Goal: Navigation & Orientation: Find specific page/section

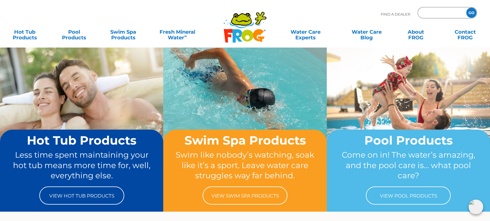
click at [441, 13] on input "Zip Code Form" at bounding box center [441, 13] width 38 height 8
type input "55343"
click at [466, 8] on input "GO" at bounding box center [471, 13] width 10 height 10
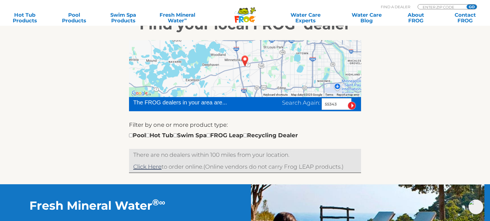
scroll to position [103, 0]
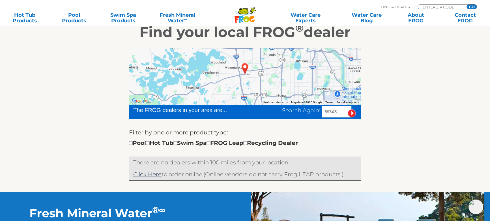
click at [334, 110] on input "55343" at bounding box center [337, 112] width 30 height 12
type input "44041"
click at [348, 109] on input "image" at bounding box center [352, 113] width 8 height 8
click at [353, 113] on input "image" at bounding box center [352, 113] width 8 height 8
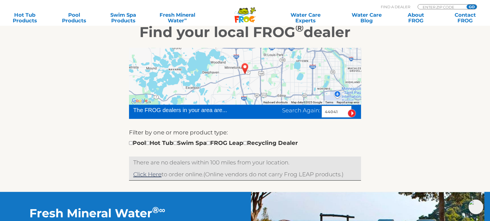
click at [351, 112] on input "image" at bounding box center [352, 113] width 8 height 8
